Goal: Information Seeking & Learning: Learn about a topic

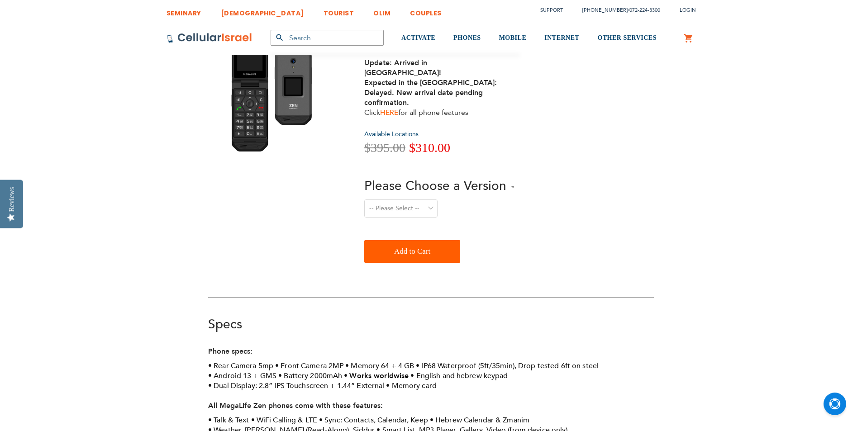
click at [383, 108] on link "HERE" at bounding box center [389, 113] width 18 height 10
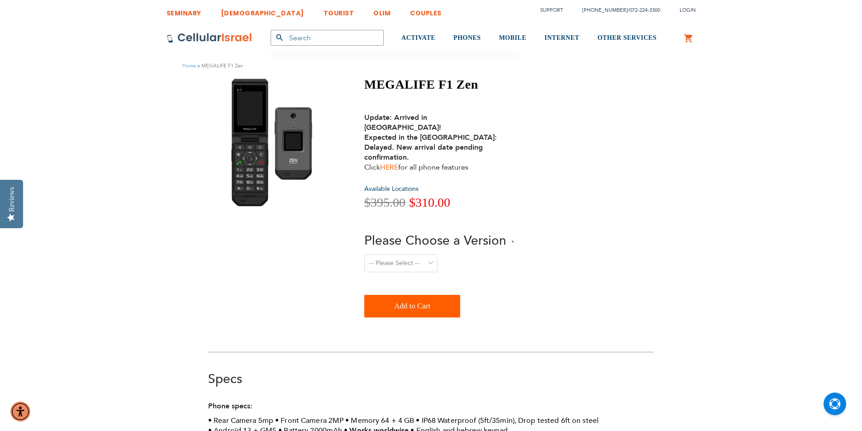
click at [395, 162] on link "HERE" at bounding box center [389, 167] width 18 height 10
